Goal: Information Seeking & Learning: Learn about a topic

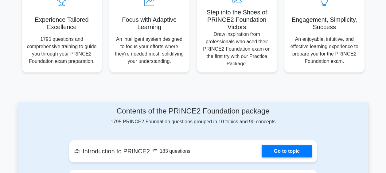
scroll to position [338, 0]
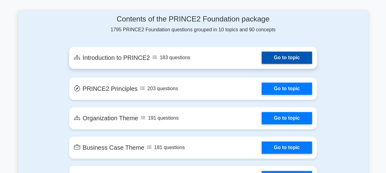
click at [273, 55] on link "Go to topic" at bounding box center [287, 58] width 50 height 12
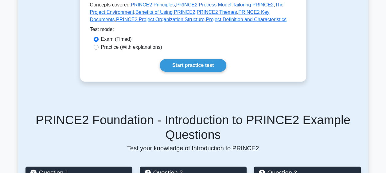
scroll to position [184, 0]
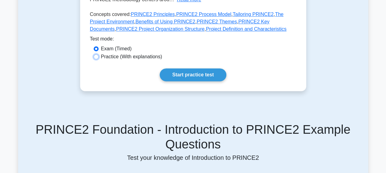
click at [95, 56] on input "Practice (With explanations)" at bounding box center [96, 56] width 5 height 5
radio input "true"
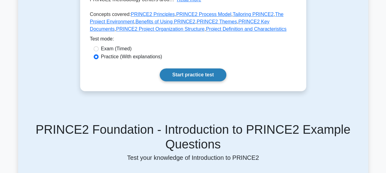
click at [199, 74] on link "Start practice test" at bounding box center [193, 75] width 67 height 13
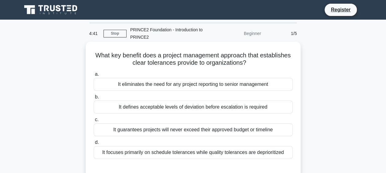
click at [103, 106] on div "It defines acceptable levels of deviation before escalation is required" at bounding box center [193, 107] width 199 height 13
click at [94, 99] on input "b. It defines acceptable levels of deviation before escalation is required" at bounding box center [94, 97] width 0 height 4
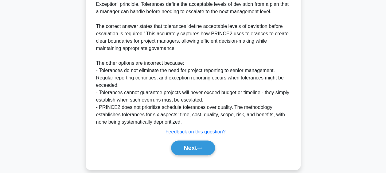
scroll to position [197, 0]
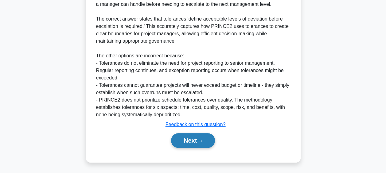
click at [203, 140] on icon at bounding box center [200, 141] width 6 height 3
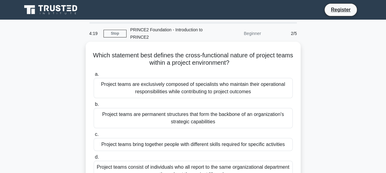
scroll to position [31, 0]
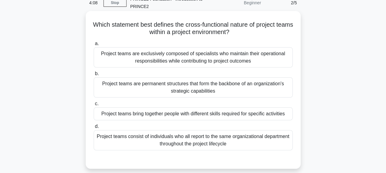
click at [232, 113] on div "Project teams bring together people with different skills required for specific…" at bounding box center [193, 114] width 199 height 13
click at [94, 106] on input "c. Project teams bring together people with different skills required for speci…" at bounding box center [94, 104] width 0 height 4
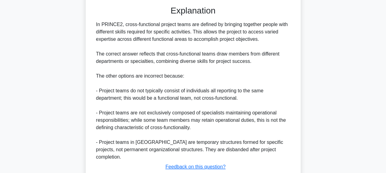
scroll to position [220, 0]
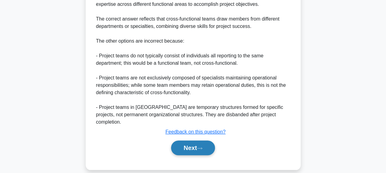
click at [203, 142] on button "Next" at bounding box center [193, 148] width 44 height 15
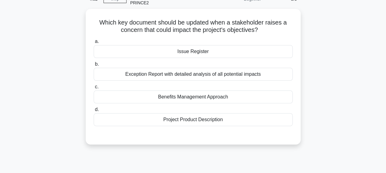
scroll to position [0, 0]
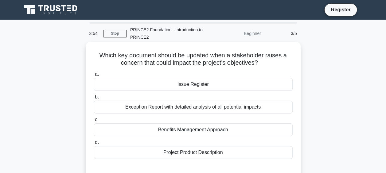
click at [207, 85] on div "Issue Register" at bounding box center [193, 84] width 199 height 13
click at [94, 77] on input "a. Issue Register" at bounding box center [94, 75] width 0 height 4
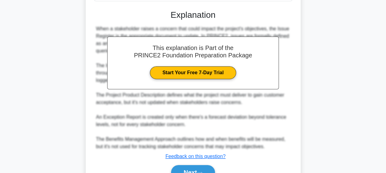
scroll to position [190, 0]
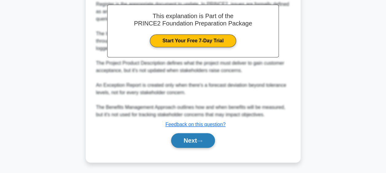
click at [199, 140] on button "Next" at bounding box center [193, 140] width 44 height 15
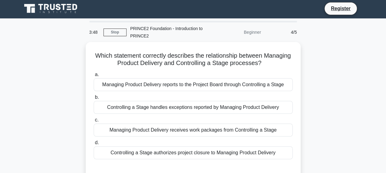
scroll to position [0, 0]
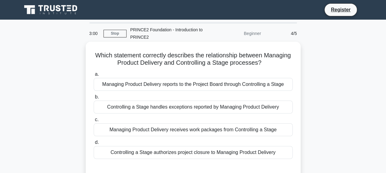
click at [196, 82] on div "Managing Product Delivery reports to the Project Board through Controlling a St…" at bounding box center [193, 84] width 199 height 13
click at [94, 77] on input "a. Managing Product Delivery reports to the Project Board through Controlling a…" at bounding box center [94, 75] width 0 height 4
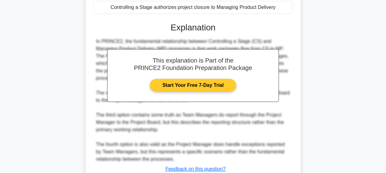
scroll to position [191, 0]
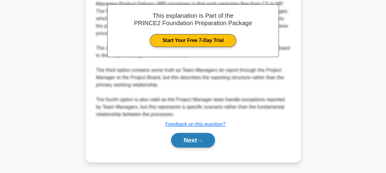
click at [198, 142] on button "Next" at bounding box center [193, 140] width 44 height 15
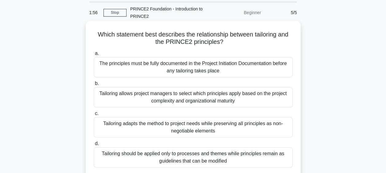
scroll to position [31, 0]
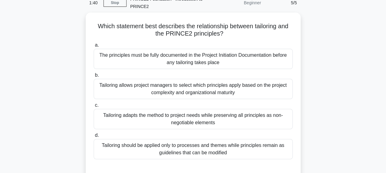
click at [313, 60] on div "Which statement best describes the relationship between tailoring and the PRINC…" at bounding box center [193, 99] width 350 height 173
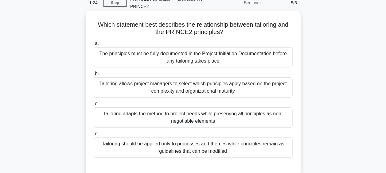
click at [236, 87] on div "Tailoring allows project managers to select which principles apply based on the…" at bounding box center [193, 87] width 199 height 20
click at [94, 76] on input "b. Tailoring allows project managers to select which principles apply based on …" at bounding box center [94, 74] width 0 height 4
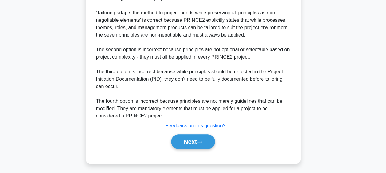
scroll to position [235, 0]
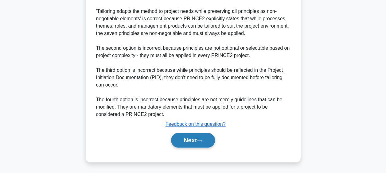
click at [196, 142] on button "Next" at bounding box center [193, 140] width 44 height 15
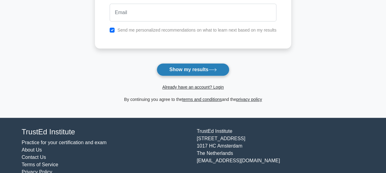
click at [192, 70] on button "Show my results" at bounding box center [193, 69] width 73 height 13
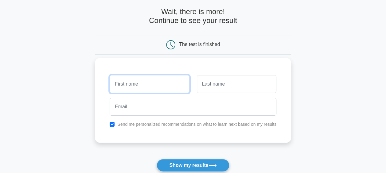
scroll to position [26, 0]
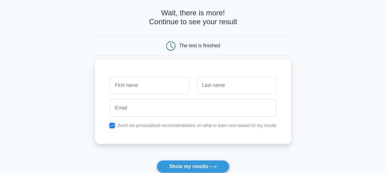
click at [111, 124] on input "checkbox" at bounding box center [112, 125] width 5 height 5
checkbox input "false"
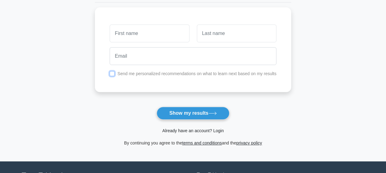
scroll to position [73, 0]
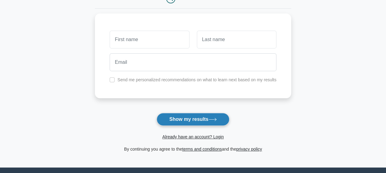
click at [192, 119] on button "Show my results" at bounding box center [193, 119] width 73 height 13
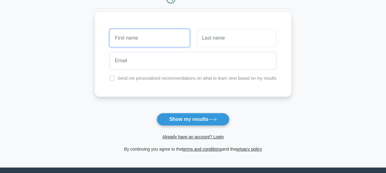
click at [152, 36] on input "text" at bounding box center [150, 38] width 80 height 18
type input "[PERSON_NAME]"
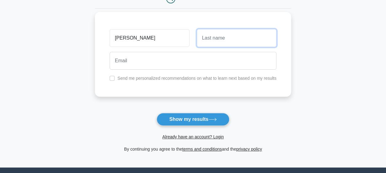
click at [206, 38] on input "text" at bounding box center [237, 38] width 80 height 18
type input "Flan"
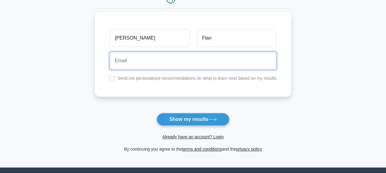
click at [168, 62] on input "email" at bounding box center [193, 61] width 167 height 18
type input "[EMAIL_ADDRESS][DOMAIN_NAME]"
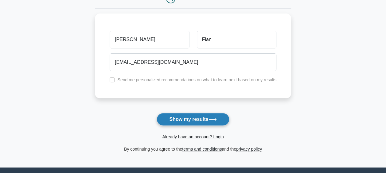
click at [194, 118] on button "Show my results" at bounding box center [193, 119] width 73 height 13
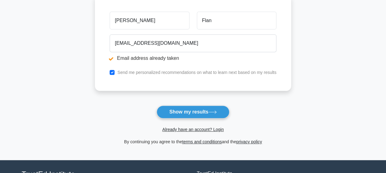
scroll to position [77, 0]
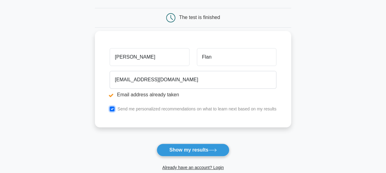
click at [113, 107] on input "checkbox" at bounding box center [112, 109] width 5 height 5
checkbox input "false"
click at [139, 57] on input "[PERSON_NAME]" at bounding box center [150, 57] width 80 height 18
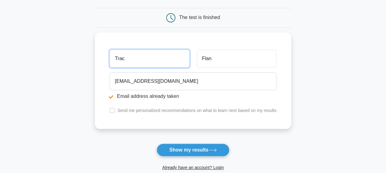
type input "Trac"
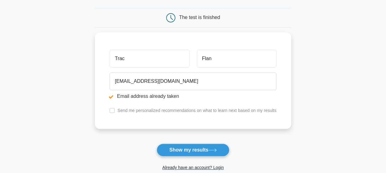
click at [312, 101] on main "Email address already taken Wait, there is more! Continue to see your result Th…" at bounding box center [193, 71] width 386 height 256
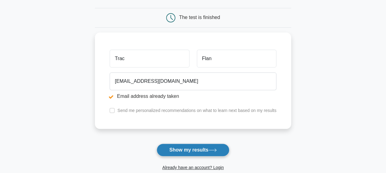
click at [186, 150] on button "Show my results" at bounding box center [193, 150] width 73 height 13
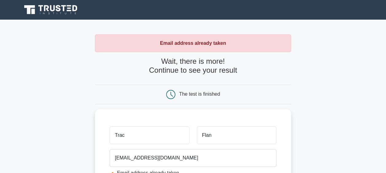
click at [200, 100] on div "The test is finished" at bounding box center [193, 95] width 196 height 20
click at [191, 48] on div "Email address already taken" at bounding box center [193, 43] width 196 height 18
click at [193, 66] on h4 "Wait, there is more! Continue to see your result" at bounding box center [193, 66] width 196 height 18
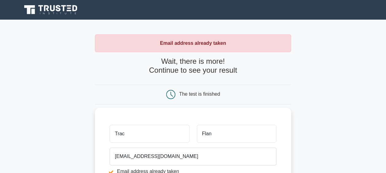
scroll to position [92, 0]
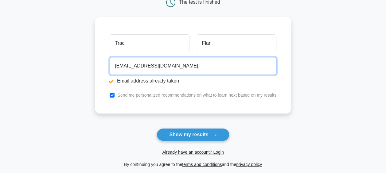
drag, startPoint x: 193, startPoint y: 59, endPoint x: 95, endPoint y: 66, distance: 98.3
click at [93, 64] on main "Email address already taken Wait, there is more! Continue to see your result Th…" at bounding box center [193, 55] width 386 height 256
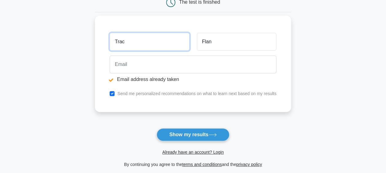
drag, startPoint x: 156, startPoint y: 43, endPoint x: 141, endPoint y: 44, distance: 15.1
click at [155, 43] on input "Trac" at bounding box center [150, 42] width 80 height 18
type input "T"
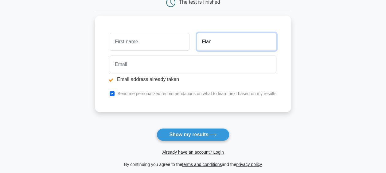
click at [235, 42] on input "Flan" at bounding box center [237, 42] width 80 height 18
type input "F"
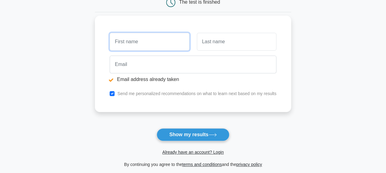
click at [143, 41] on input "text" at bounding box center [150, 42] width 80 height 18
click at [132, 42] on input "text" at bounding box center [150, 42] width 80 height 18
type input "Tray"
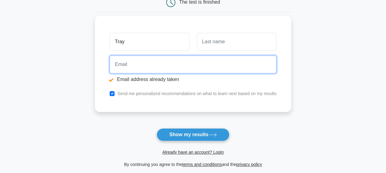
click at [131, 60] on input "email" at bounding box center [193, 65] width 167 height 18
type input "[EMAIL_ADDRESS][DOMAIN_NAME]"
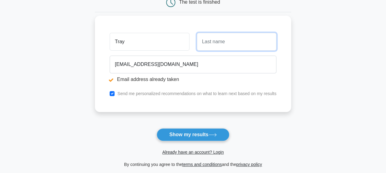
click at [215, 45] on input "text" at bounding box center [237, 42] width 80 height 18
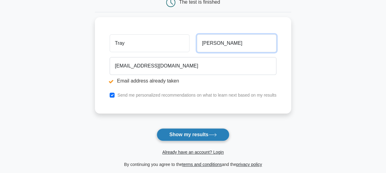
type input "Flanagan"
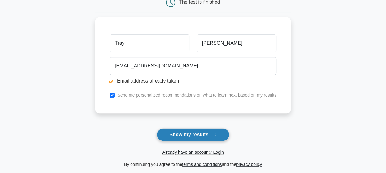
click at [188, 135] on button "Show my results" at bounding box center [193, 135] width 73 height 13
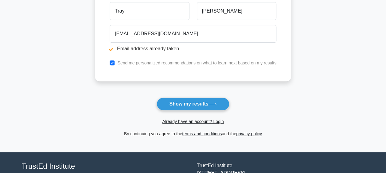
click at [132, 63] on label "Send me personalized recommendations on what to learn next based on my results" at bounding box center [196, 63] width 159 height 5
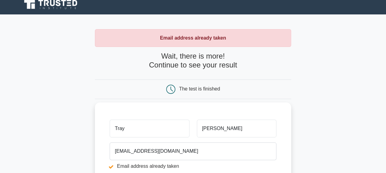
scroll to position [0, 0]
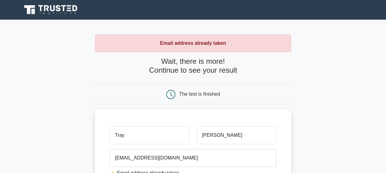
click at [71, 4] on link at bounding box center [51, 9] width 59 height 15
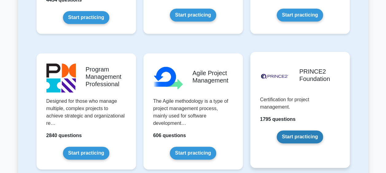
scroll to position [369, 0]
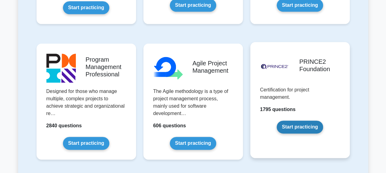
click at [288, 127] on link "Start practicing" at bounding box center [300, 127] width 46 height 13
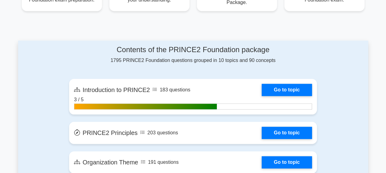
scroll to position [338, 0]
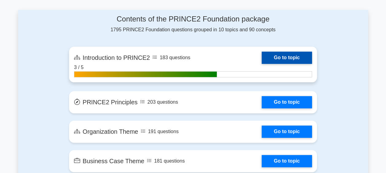
click at [288, 59] on link "Go to topic" at bounding box center [287, 58] width 50 height 12
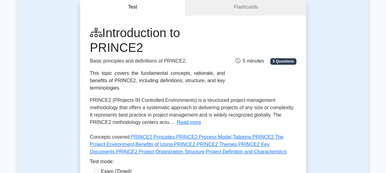
scroll to position [184, 0]
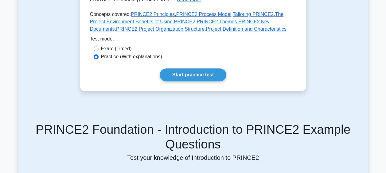
drag, startPoint x: 118, startPoint y: 49, endPoint x: 125, endPoint y: 53, distance: 8.9
click at [118, 49] on label "Exam (Timed)" at bounding box center [116, 48] width 31 height 7
click at [99, 49] on input "Exam (Timed)" at bounding box center [96, 48] width 5 height 5
radio input "true"
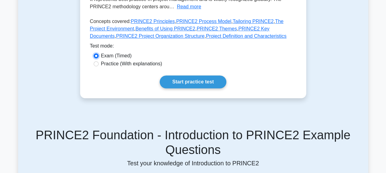
scroll to position [123, 0]
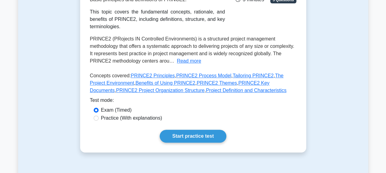
click at [113, 119] on label "Practice (With explanations)" at bounding box center [131, 118] width 61 height 7
click at [99, 119] on input "Practice (With explanations)" at bounding box center [96, 118] width 5 height 5
radio input "true"
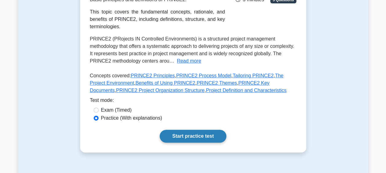
click at [183, 139] on link "Start practice test" at bounding box center [193, 136] width 67 height 13
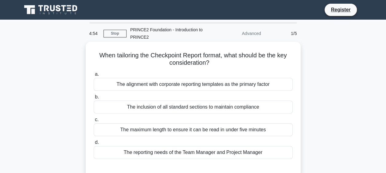
scroll to position [31, 0]
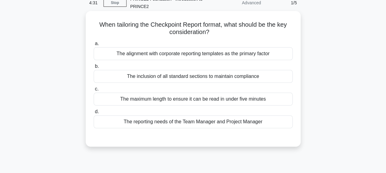
click at [186, 77] on div "The inclusion of all standard sections to maintain compliance" at bounding box center [193, 76] width 199 height 13
click at [94, 69] on input "b. The inclusion of all standard sections to maintain compliance" at bounding box center [94, 67] width 0 height 4
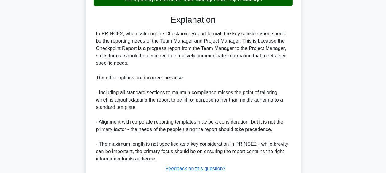
scroll to position [198, 0]
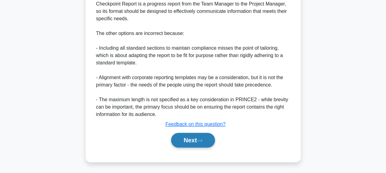
click at [188, 143] on button "Next" at bounding box center [193, 140] width 44 height 15
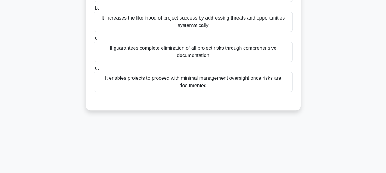
scroll to position [36, 0]
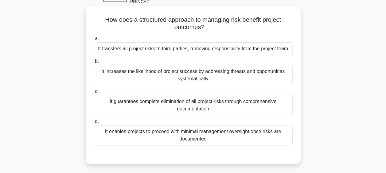
click at [195, 81] on div "It increases the likelihood of project success by addressing threats and opport…" at bounding box center [193, 75] width 199 height 20
click at [94, 64] on input "b. It increases the likelihood of project success by addressing threats and opp…" at bounding box center [94, 62] width 0 height 4
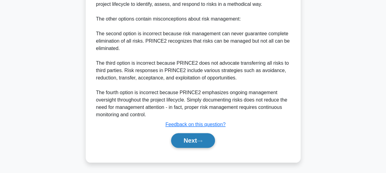
click at [187, 140] on button "Next" at bounding box center [193, 140] width 44 height 15
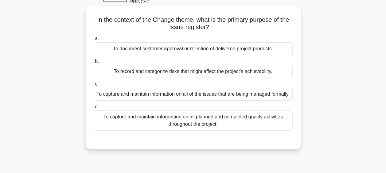
click at [192, 101] on div "To capture and maintain information on all of the issues that are being managed…" at bounding box center [193, 94] width 199 height 13
click at [94, 86] on input "c. To capture and maintain information on all of the issues that are being mana…" at bounding box center [94, 84] width 0 height 4
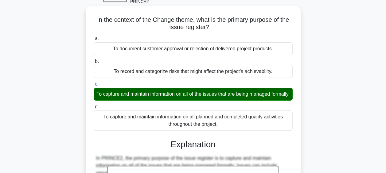
scroll to position [159, 0]
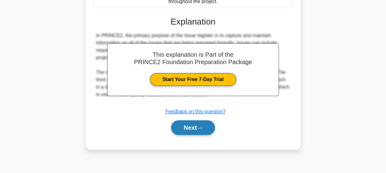
click at [198, 135] on button "Next" at bounding box center [193, 128] width 44 height 15
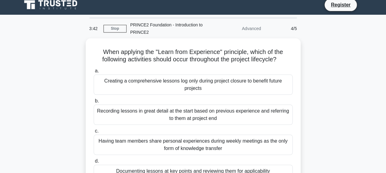
scroll to position [36, 0]
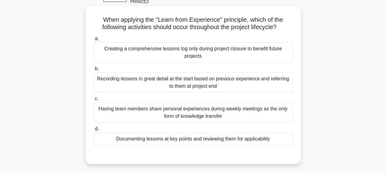
click at [221, 140] on div "Documenting lessons at key points and reviewing them for applicability" at bounding box center [193, 139] width 199 height 13
click at [94, 131] on input "d. Documenting lessons at key points and reviewing them for applicability" at bounding box center [94, 129] width 0 height 4
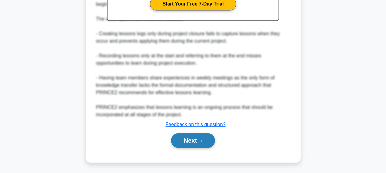
click at [202, 138] on button "Next" at bounding box center [193, 140] width 44 height 15
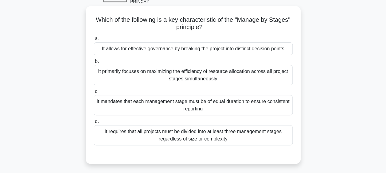
click at [172, 51] on div "It allows for effective governance by breaking the project into distinct decisi…" at bounding box center [193, 48] width 199 height 13
click at [94, 41] on input "a. It allows for effective governance by breaking the project into distinct dec…" at bounding box center [94, 39] width 0 height 4
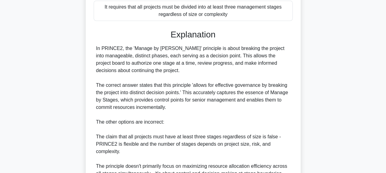
scroll to position [249, 0]
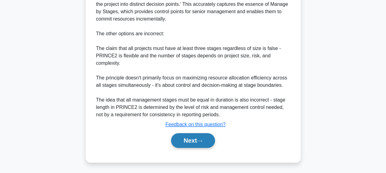
click at [191, 143] on button "Next" at bounding box center [193, 140] width 44 height 15
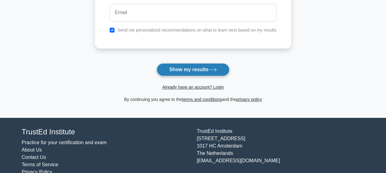
click at [183, 71] on button "Show my results" at bounding box center [193, 69] width 73 height 13
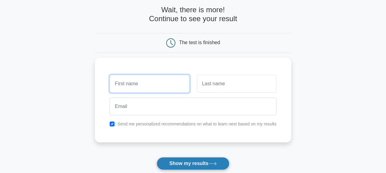
scroll to position [26, 0]
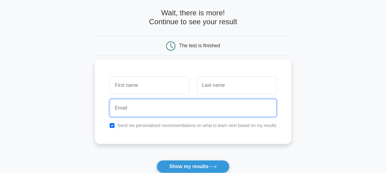
drag, startPoint x: 146, startPoint y: 85, endPoint x: 125, endPoint y: 109, distance: 31.8
click at [125, 109] on input "email" at bounding box center [193, 108] width 167 height 18
type input "tracyflanagan27@yahoo.co.uk"
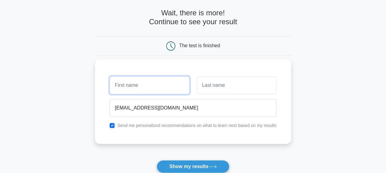
type input "Tray"
type input "Flanagan"
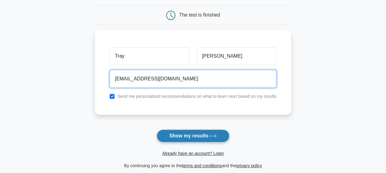
scroll to position [57, 0]
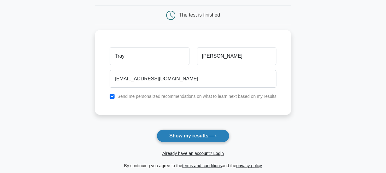
click at [184, 136] on button "Show my results" at bounding box center [193, 136] width 73 height 13
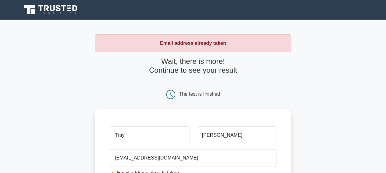
click at [189, 72] on h4 "Wait, there is more! Continue to see your result" at bounding box center [193, 66] width 196 height 18
click at [68, 15] on icon at bounding box center [51, 10] width 59 height 12
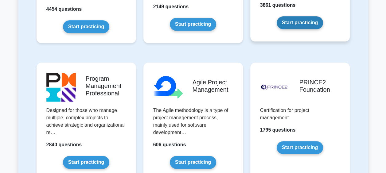
scroll to position [369, 0]
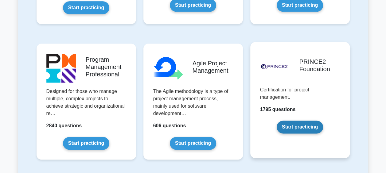
click at [289, 121] on link "Start practicing" at bounding box center [300, 127] width 46 height 13
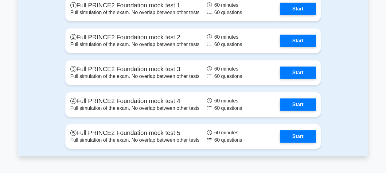
scroll to position [892, 0]
